Goal: Information Seeking & Learning: Find specific fact

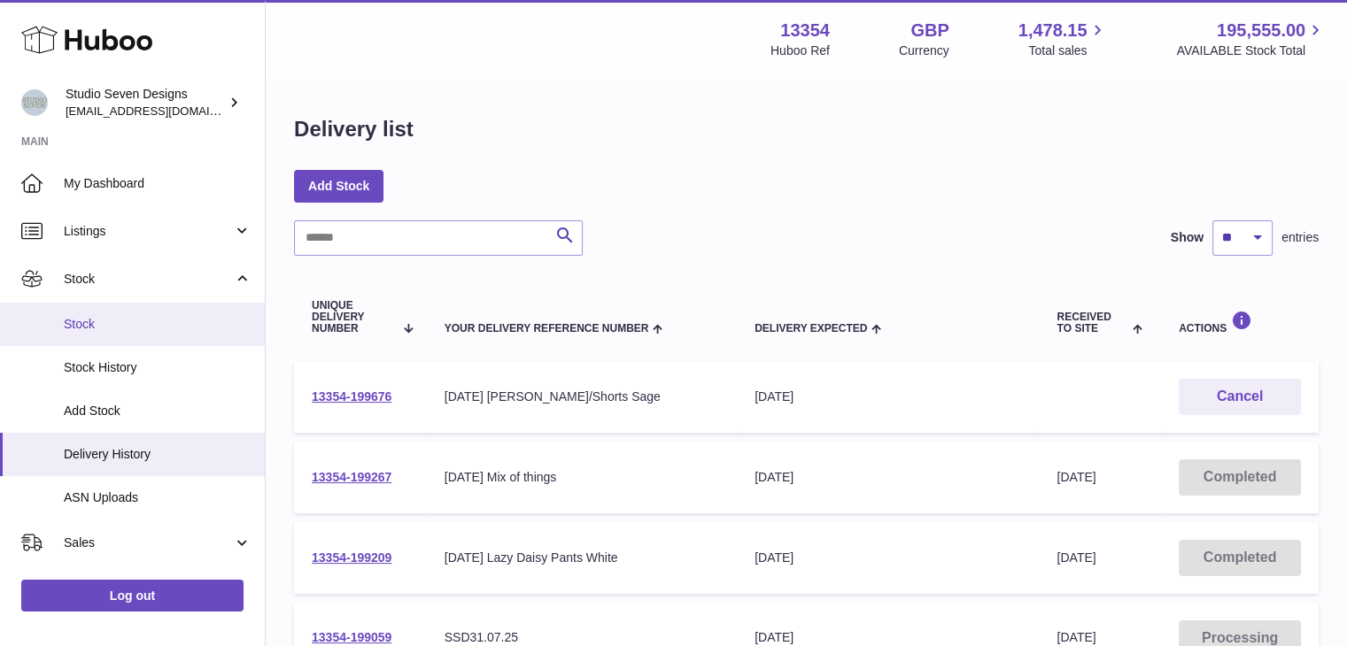
click at [152, 303] on link "Stock" at bounding box center [132, 324] width 265 height 43
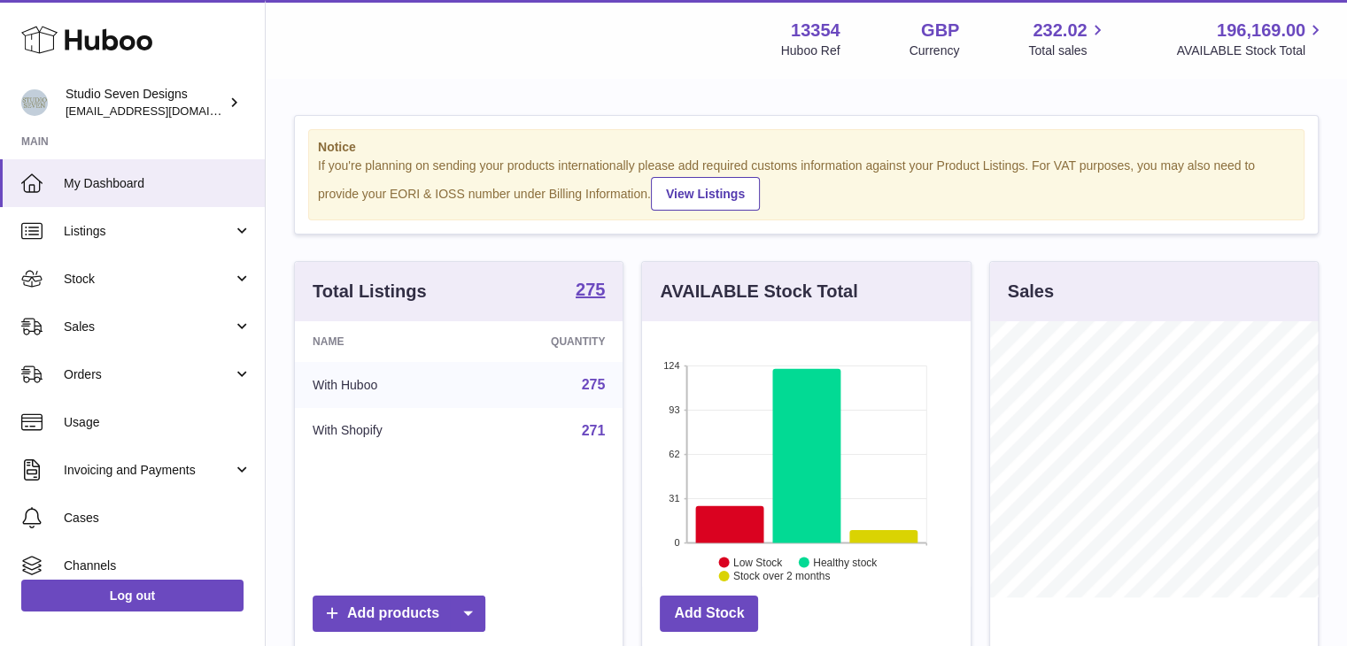
scroll to position [276, 328]
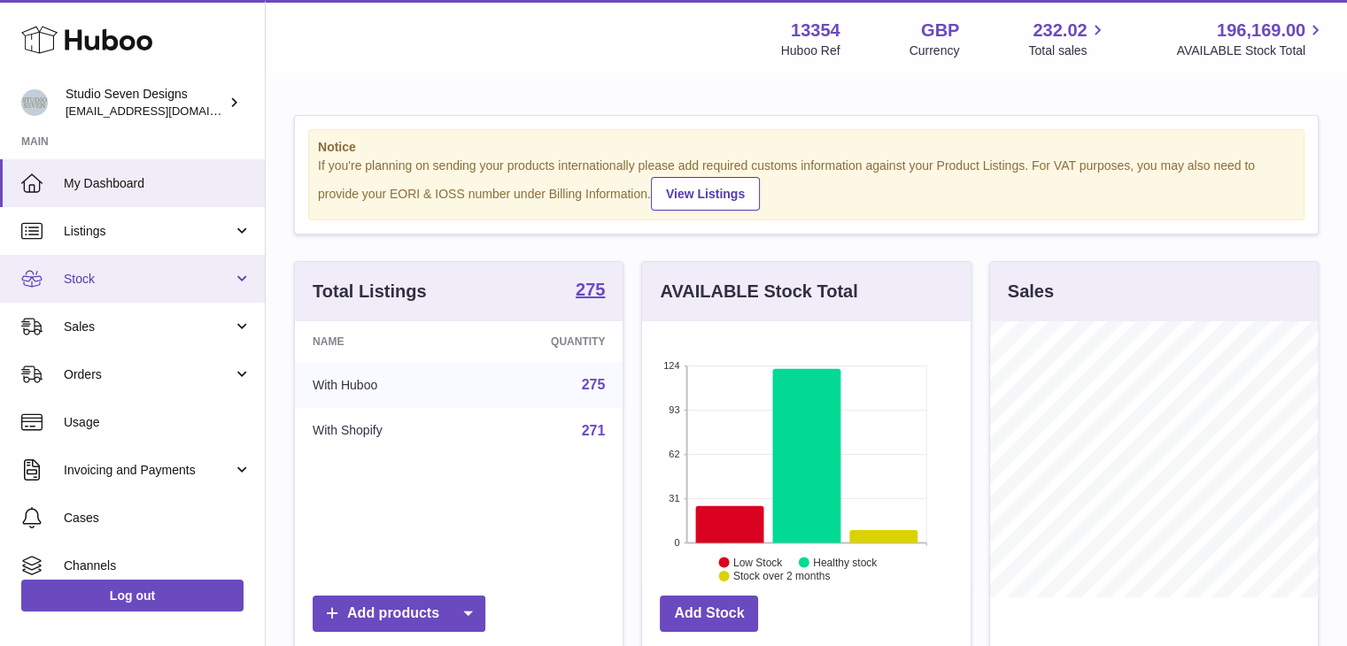
click at [182, 295] on link "Stock" at bounding box center [132, 279] width 265 height 48
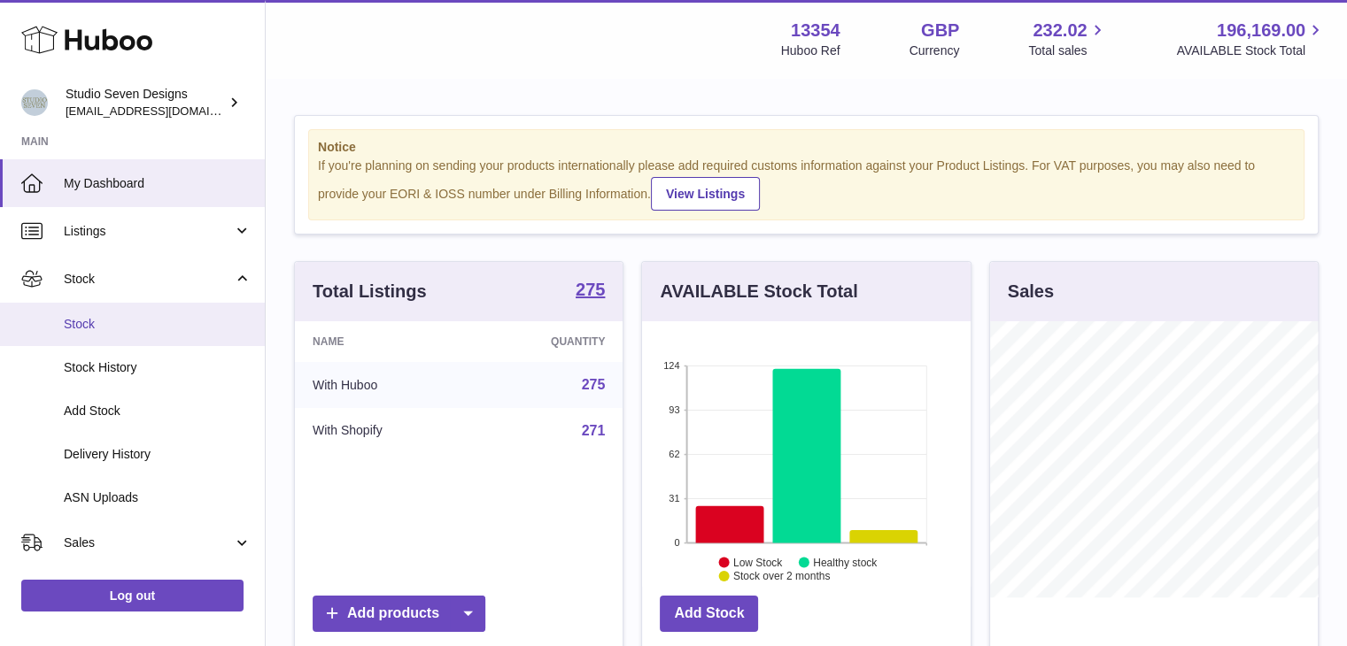
click at [141, 324] on span "Stock" at bounding box center [158, 324] width 188 height 17
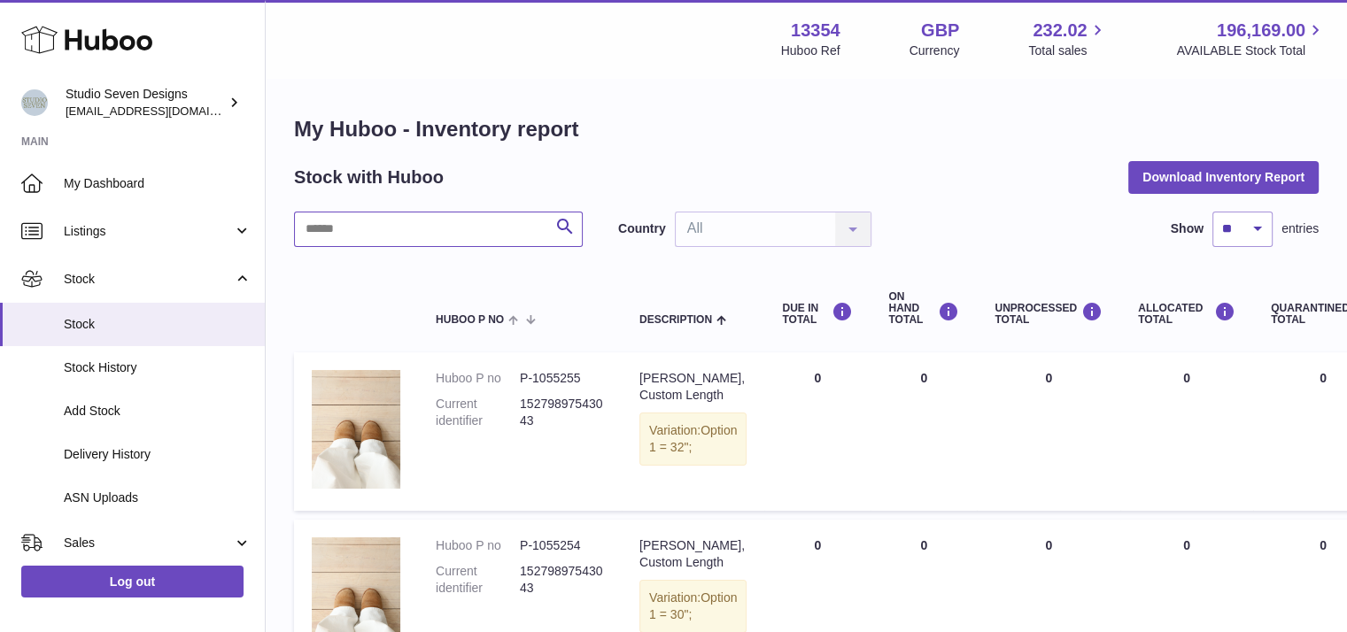
click at [460, 220] on input "text" at bounding box center [438, 229] width 289 height 35
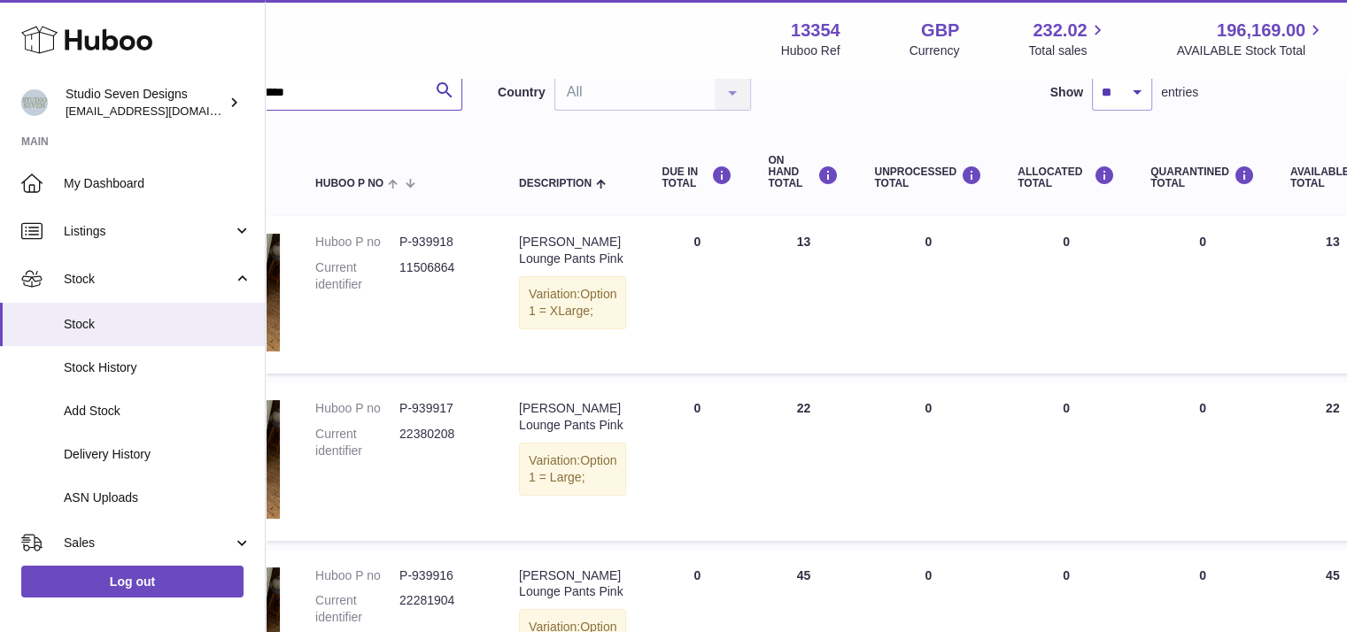
scroll to position [0, 120]
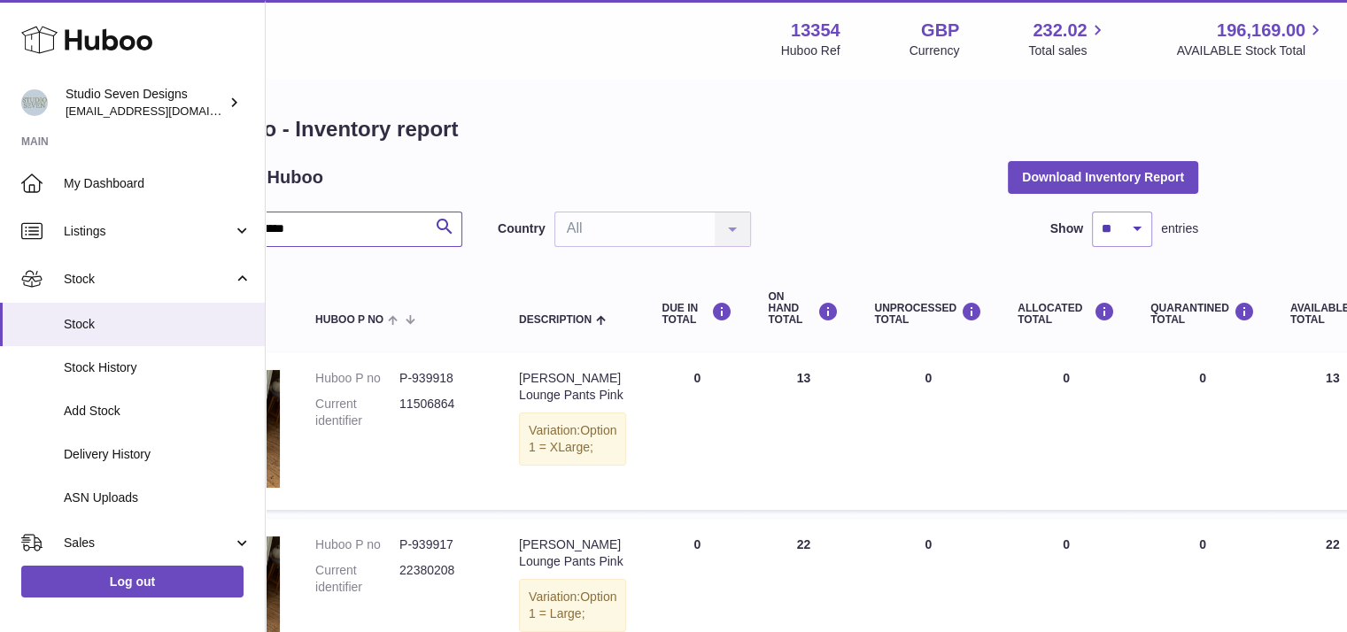
type input "**********"
